Goal: Task Accomplishment & Management: Manage account settings

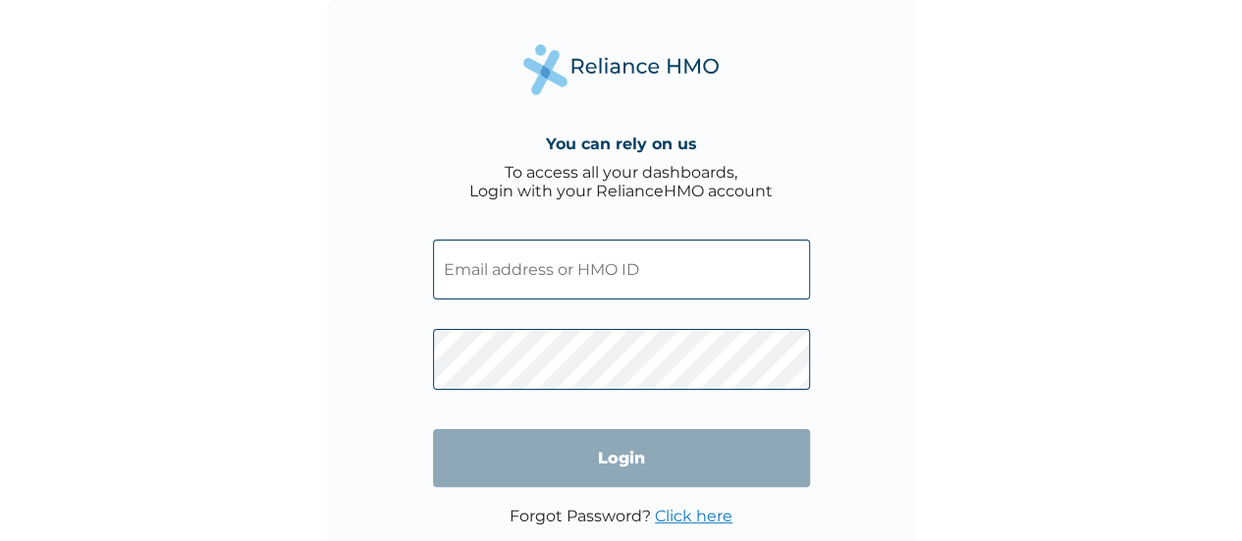
click at [257, 320] on div "You can rely on us To access all your dashboards, Login with your RelianceHMO a…" at bounding box center [621, 270] width 1242 height 541
click at [584, 281] on input "text" at bounding box center [621, 270] width 377 height 60
type input "mariam.ameh@flexisaf.com"
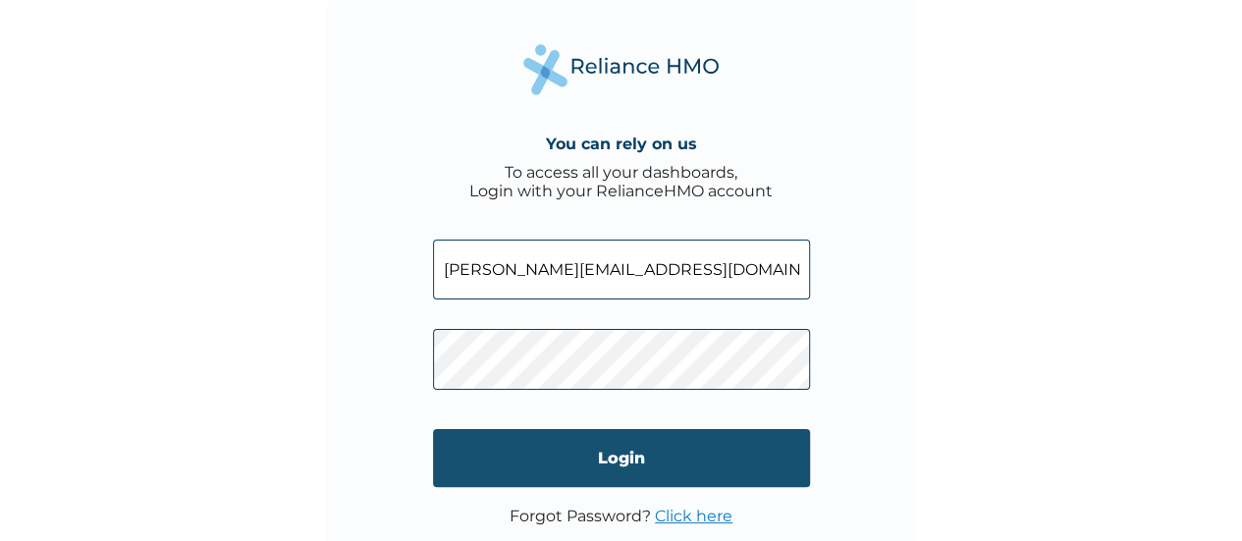
click at [571, 461] on input "Login" at bounding box center [621, 458] width 377 height 58
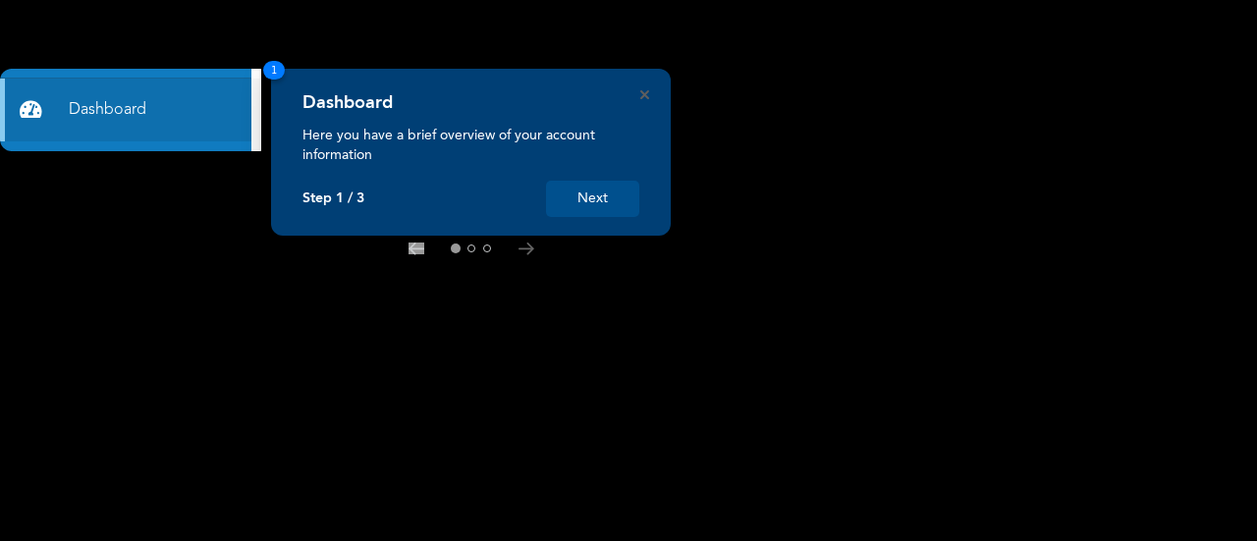
click at [511, 394] on rect at bounding box center [628, 270] width 1257 height 541
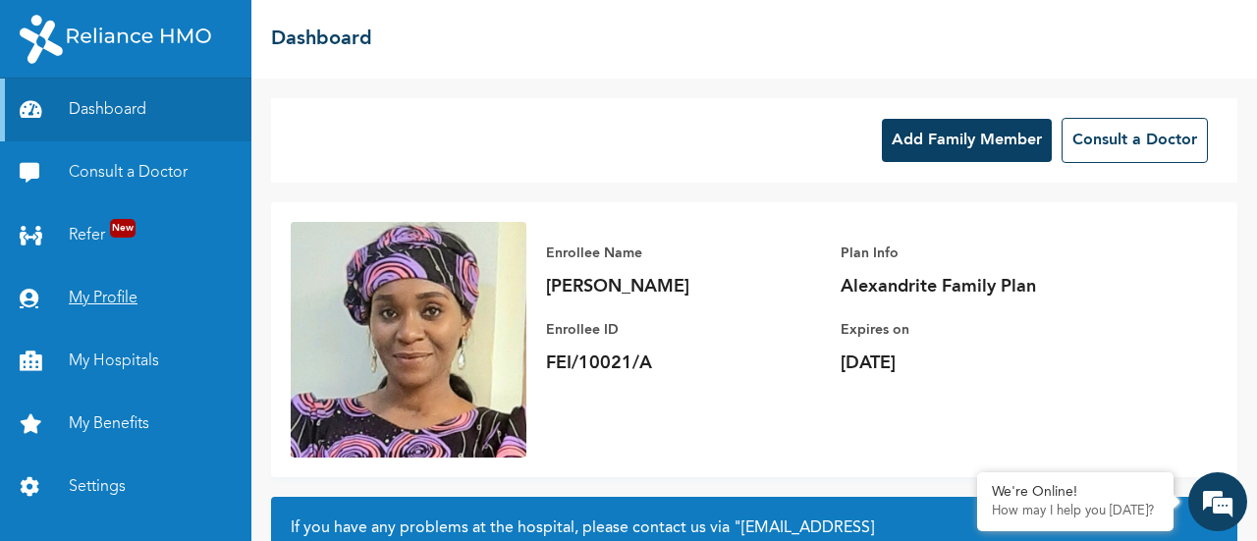
click at [128, 314] on link "My Profile" at bounding box center [125, 298] width 251 height 63
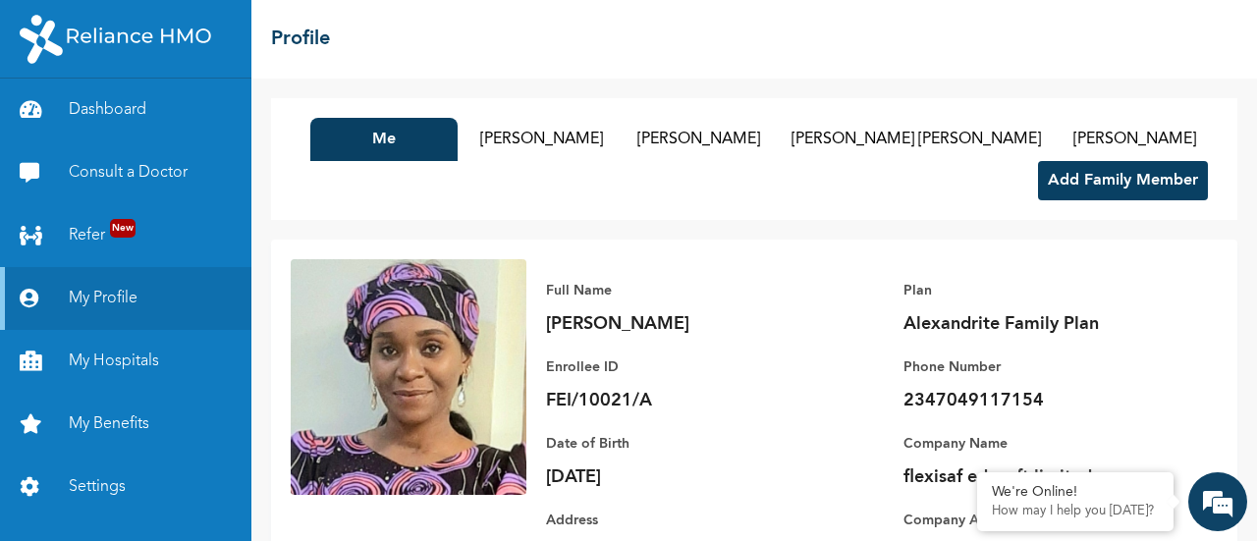
scroll to position [192, 0]
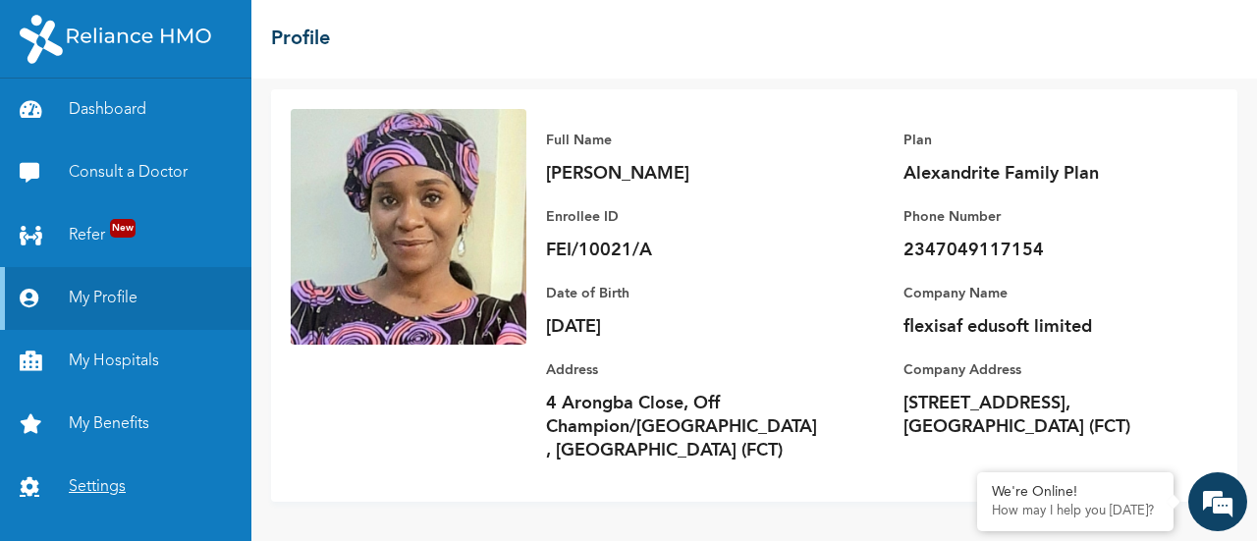
click at [108, 492] on link "Settings" at bounding box center [125, 487] width 251 height 63
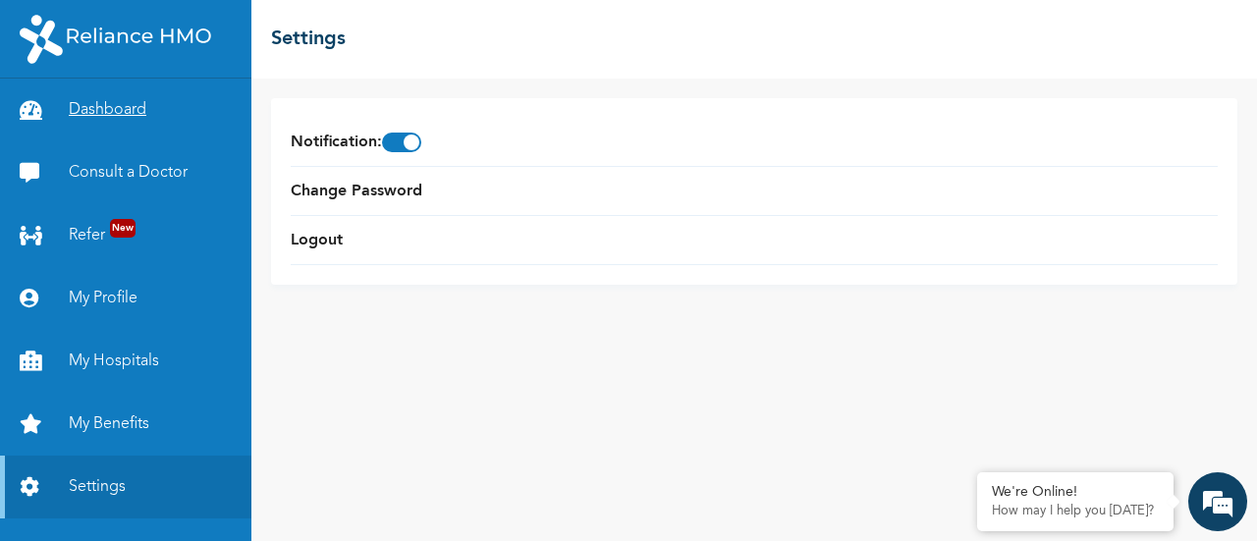
click at [123, 119] on link "Dashboard" at bounding box center [125, 110] width 251 height 63
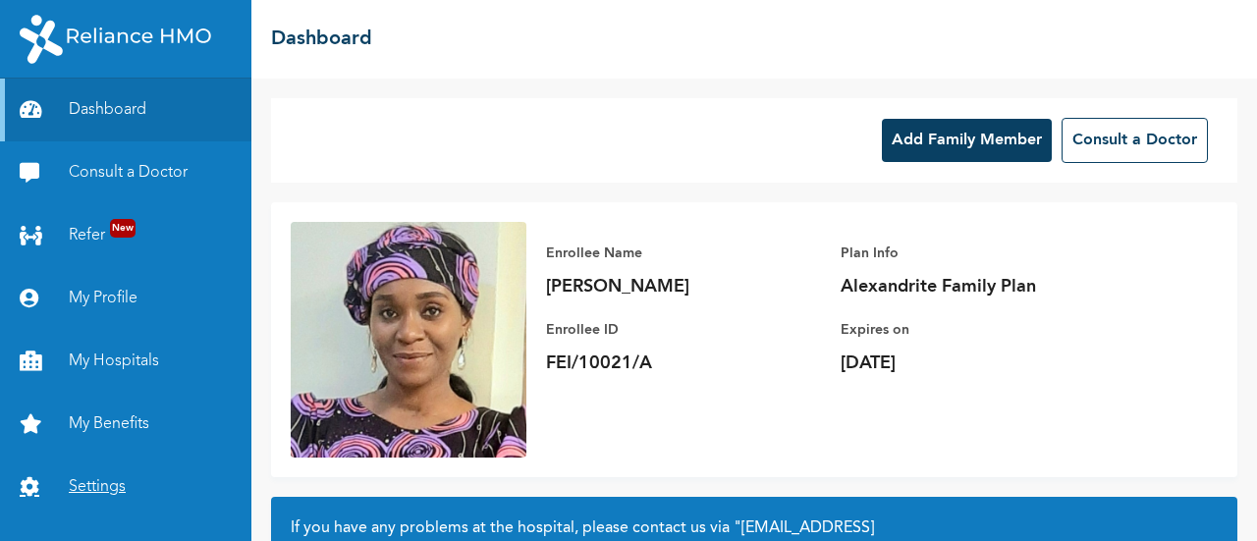
click at [123, 493] on link "Settings" at bounding box center [125, 487] width 251 height 63
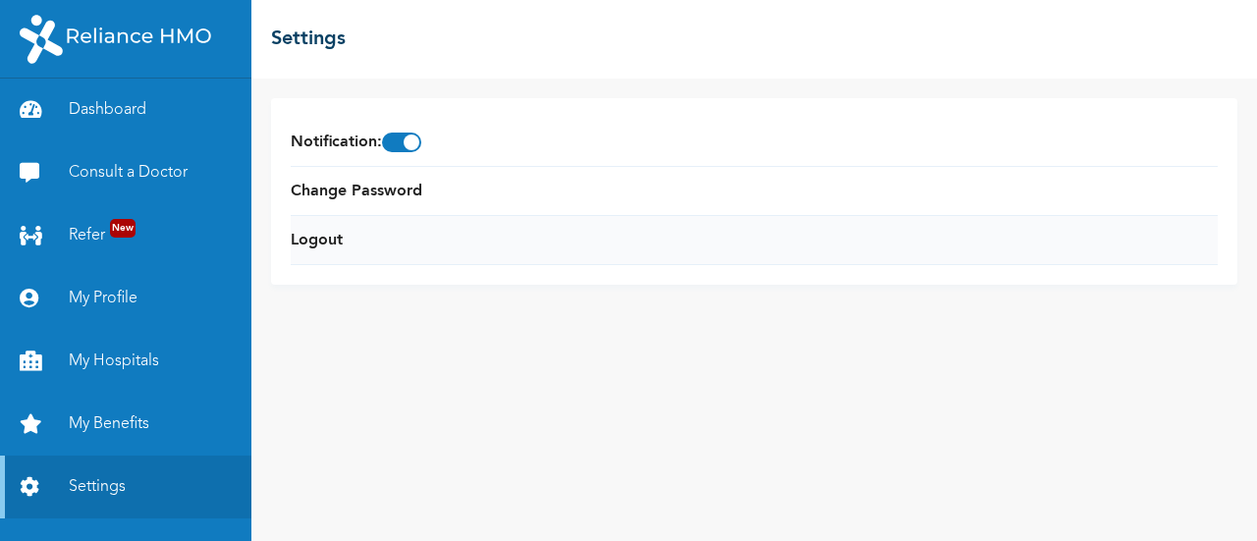
click at [350, 239] on li "Logout" at bounding box center [754, 240] width 927 height 49
click at [308, 243] on link "Logout" at bounding box center [317, 241] width 52 height 24
